Goal: Communication & Community: Answer question/provide support

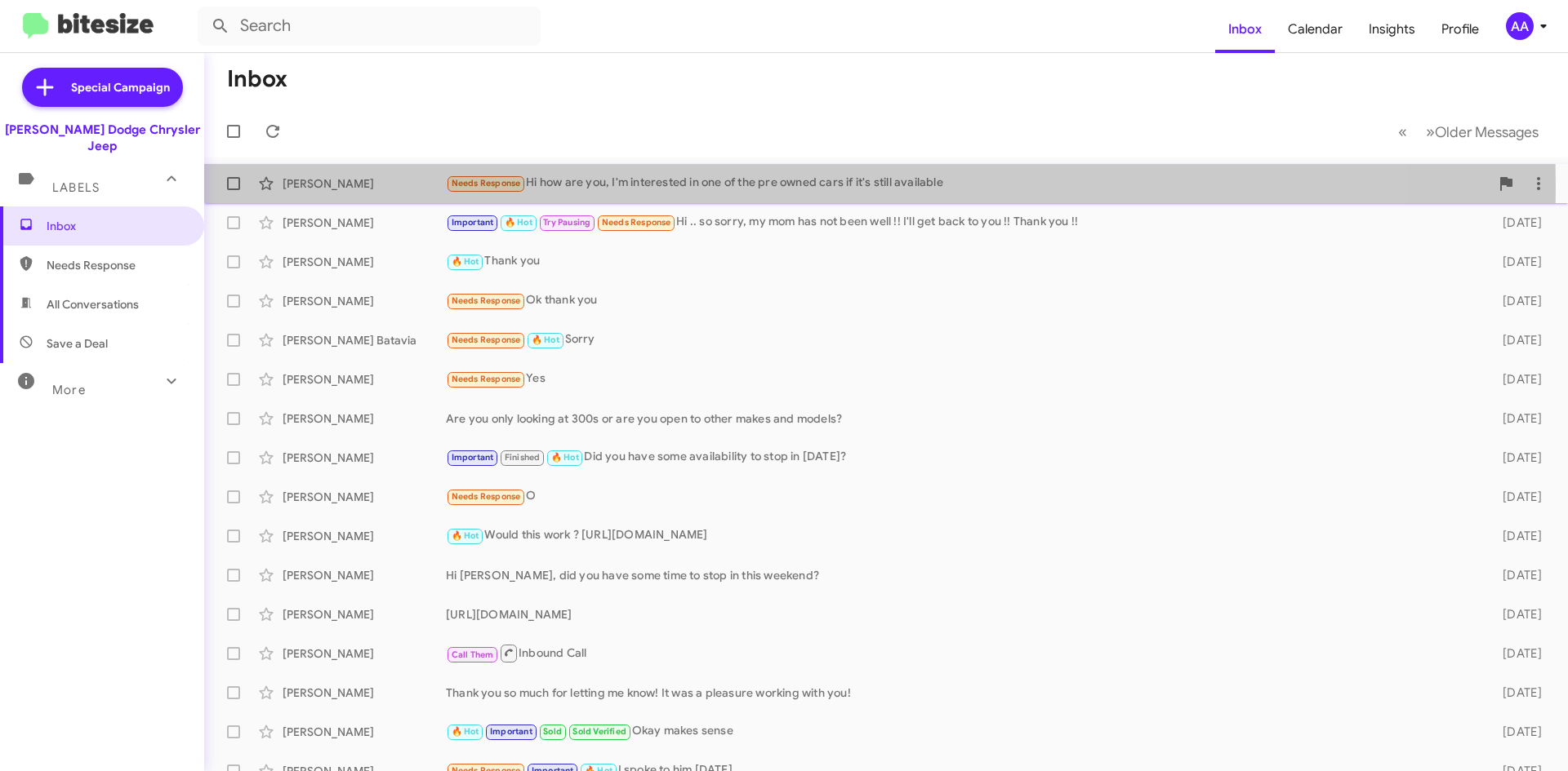
click at [651, 188] on div "Needs Response Hi how are you, I'm interested in one of the pre owned cars if i…" at bounding box center [968, 183] width 1043 height 18
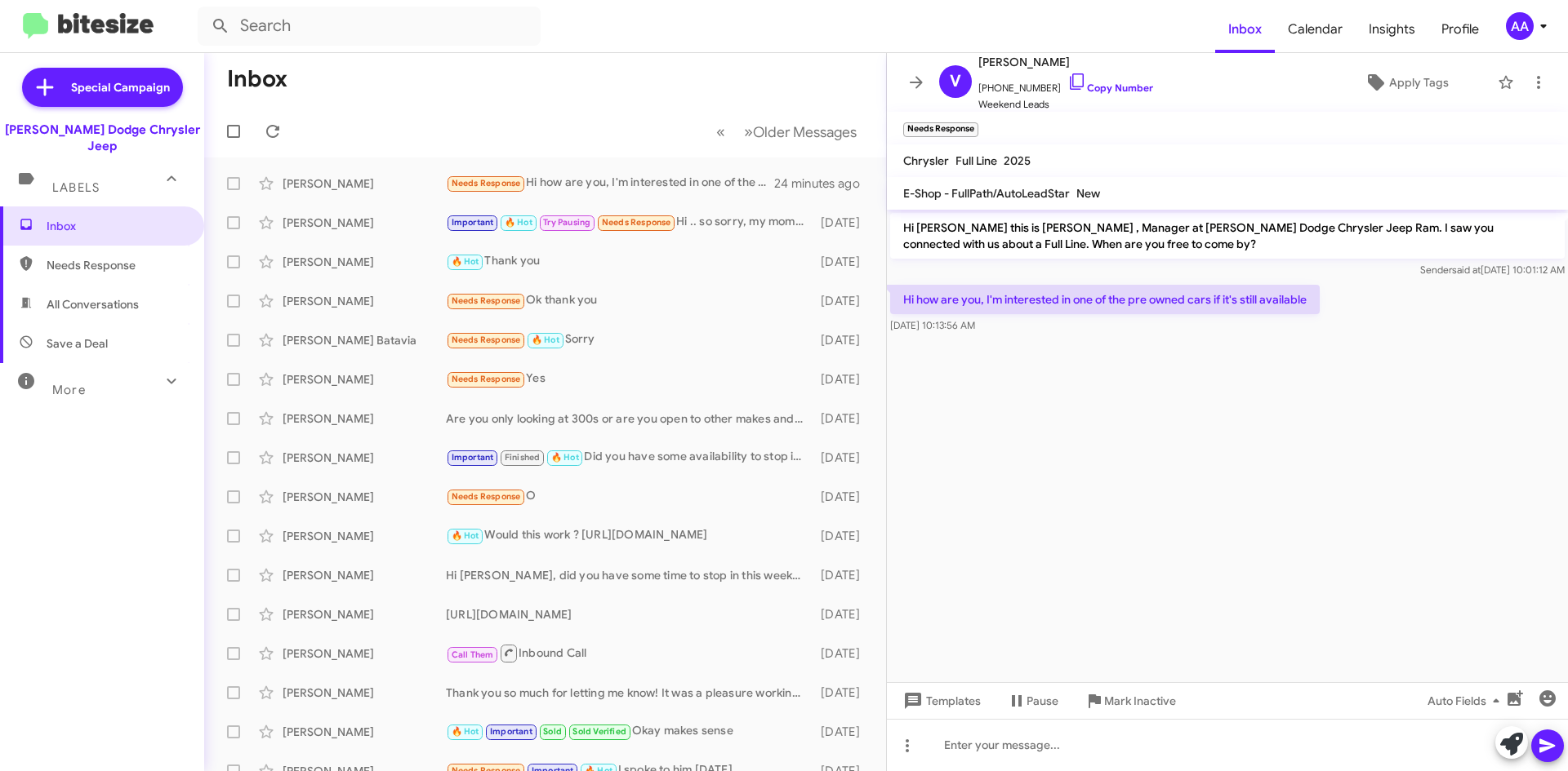
click at [1151, 444] on cdk-virtual-scroll-viewport "Hi [PERSON_NAME] this is [PERSON_NAME] , Manager at [PERSON_NAME] Dodge Chrysle…" at bounding box center [1227, 446] width 681 height 473
click at [907, 83] on icon at bounding box center [917, 82] width 19 height 19
